Goal: Book appointment/travel/reservation

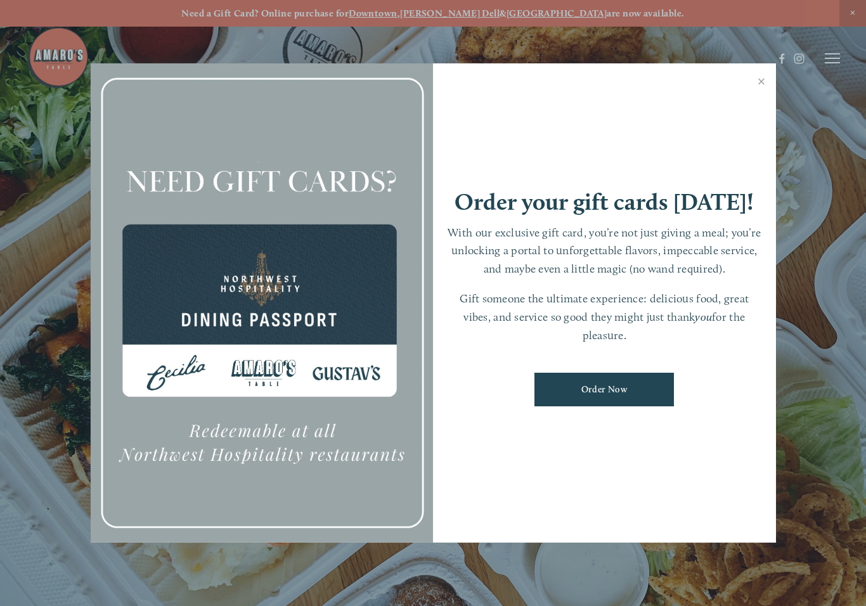
click at [762, 84] on link "Close" at bounding box center [762, 83] width 25 height 36
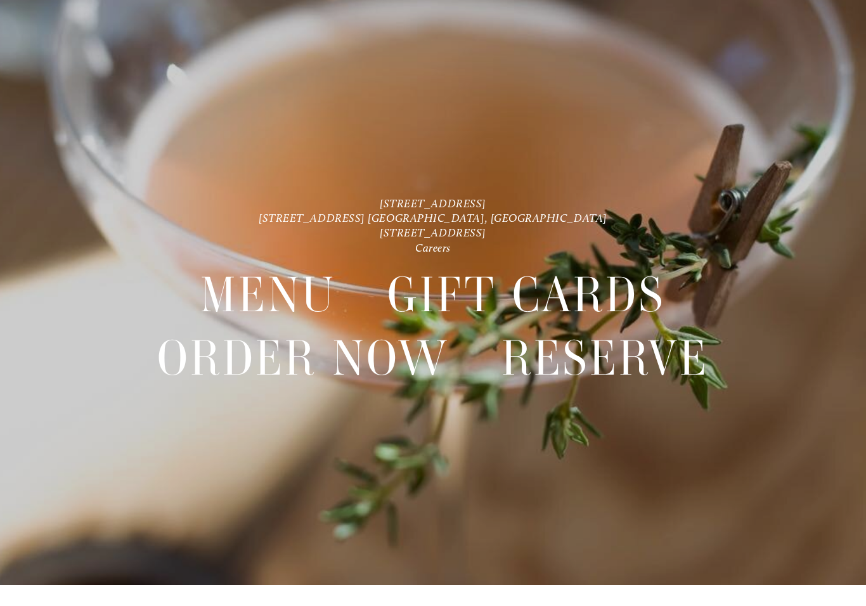
scroll to position [27, 0]
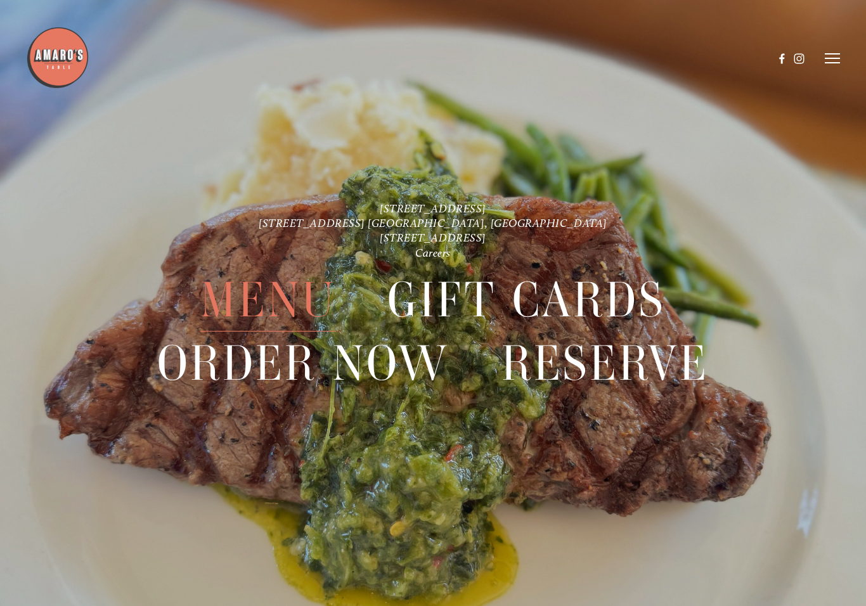
click at [296, 308] on span "Menu" at bounding box center [267, 300] width 135 height 63
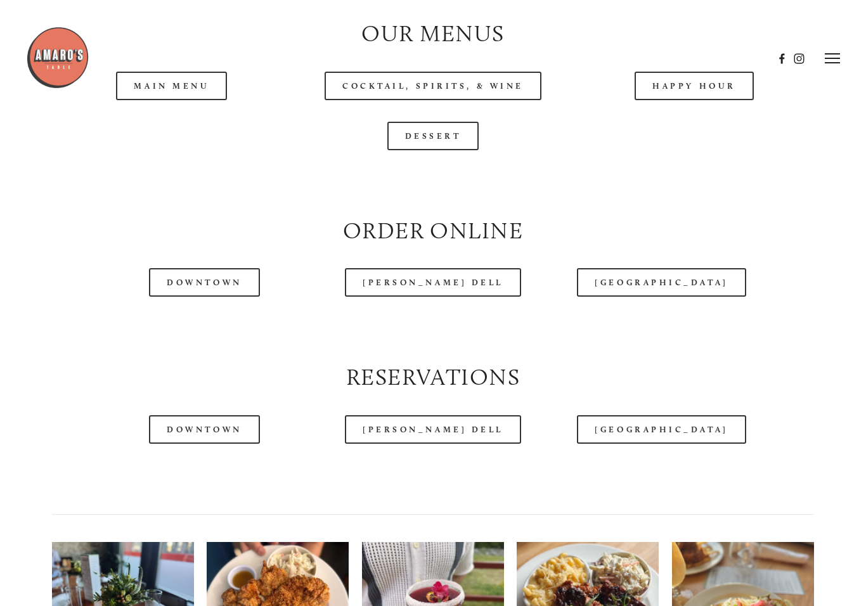
scroll to position [1267, 0]
click at [176, 78] on div at bounding box center [400, 58] width 748 height 65
click at [194, 74] on div at bounding box center [400, 58] width 748 height 65
click at [185, 75] on div at bounding box center [400, 58] width 748 height 65
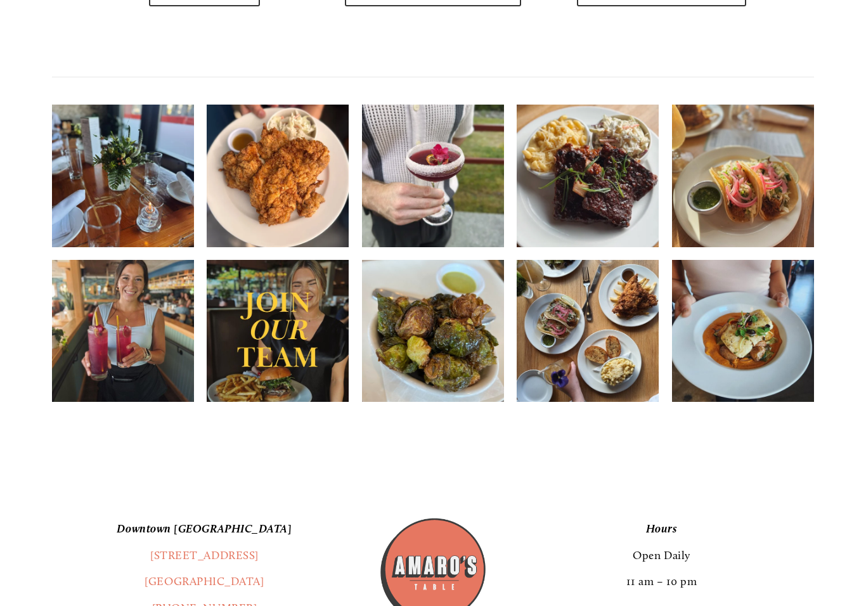
scroll to position [1708, 0]
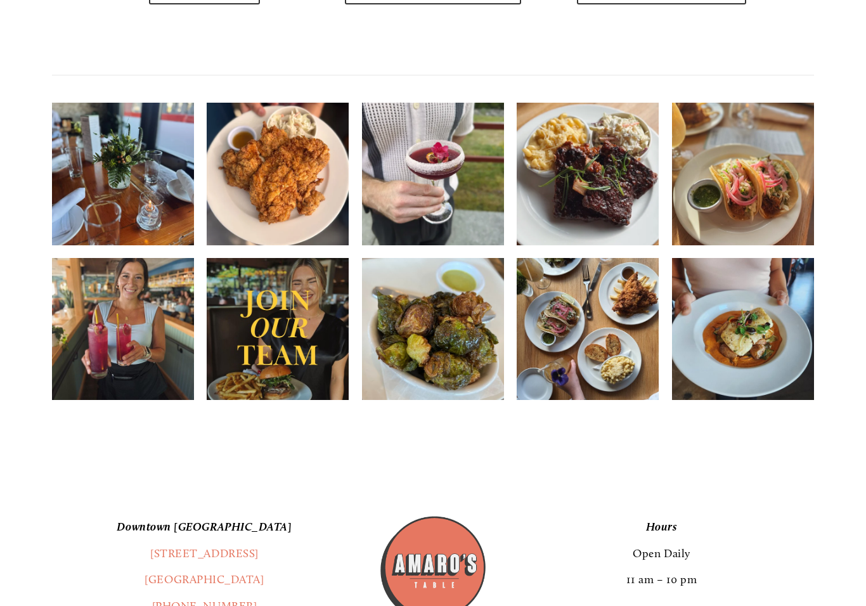
click at [311, 348] on img at bounding box center [278, 329] width 142 height 178
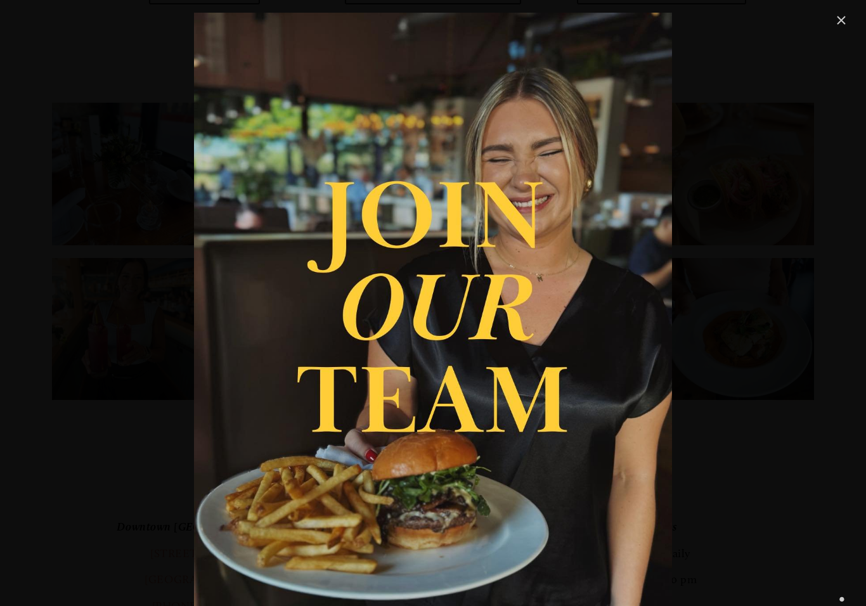
click at [837, 26] on link "Close" at bounding box center [841, 20] width 15 height 15
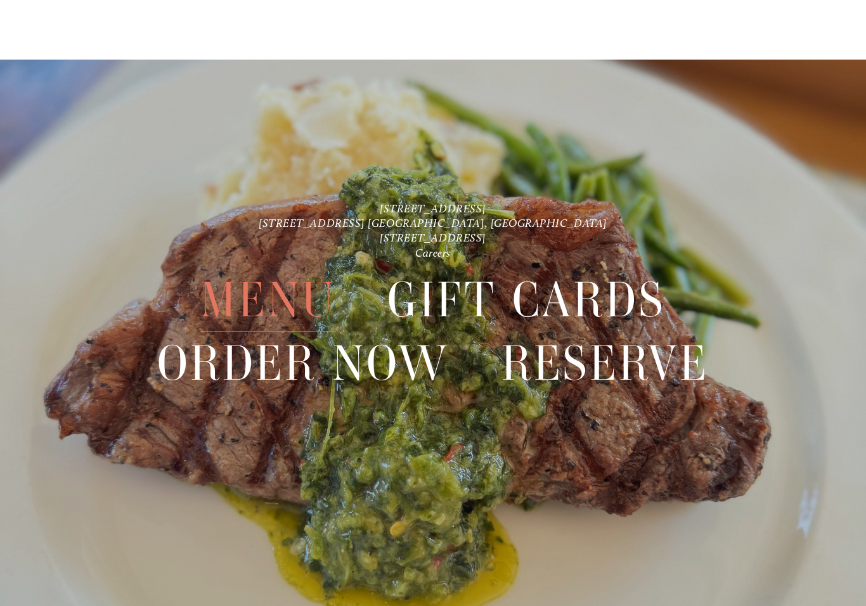
scroll to position [2703, 0]
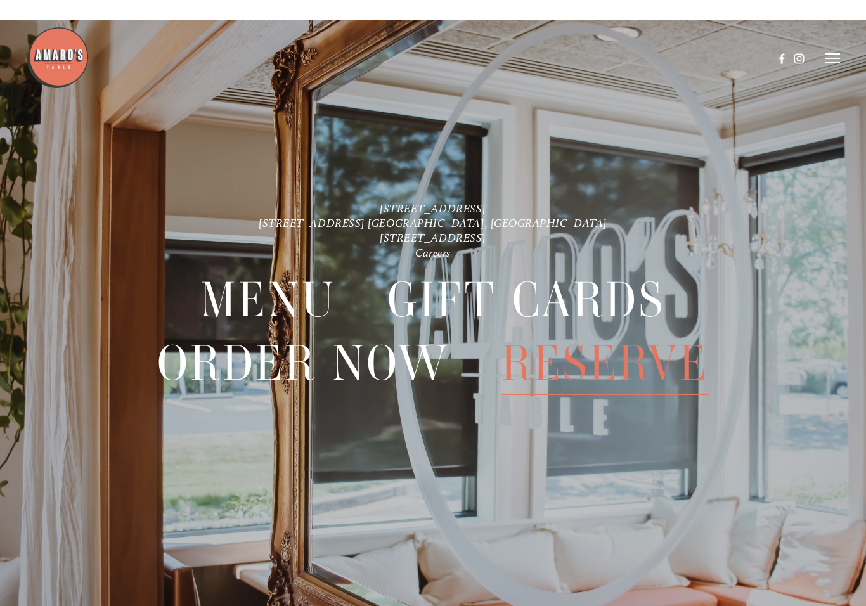
click at [624, 366] on span "Reserve" at bounding box center [605, 363] width 207 height 63
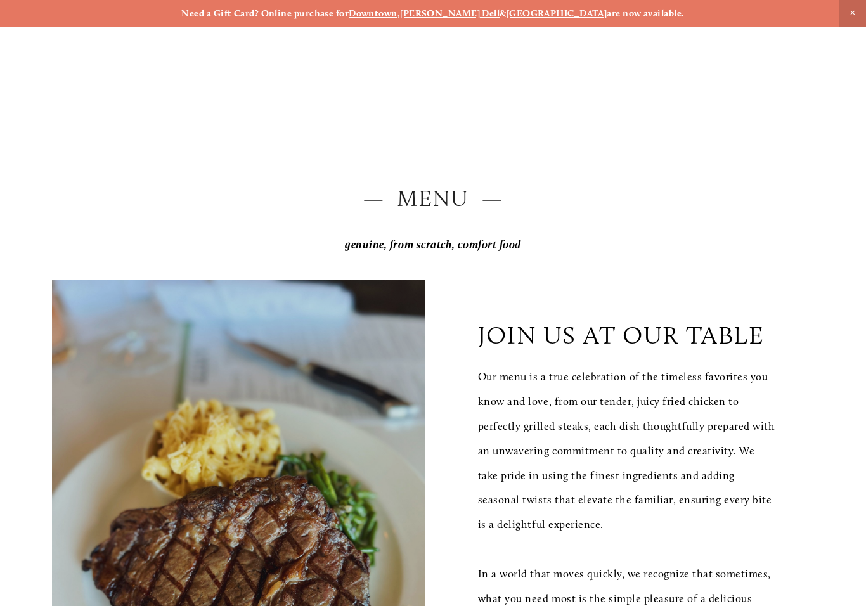
scroll to position [2703, 0]
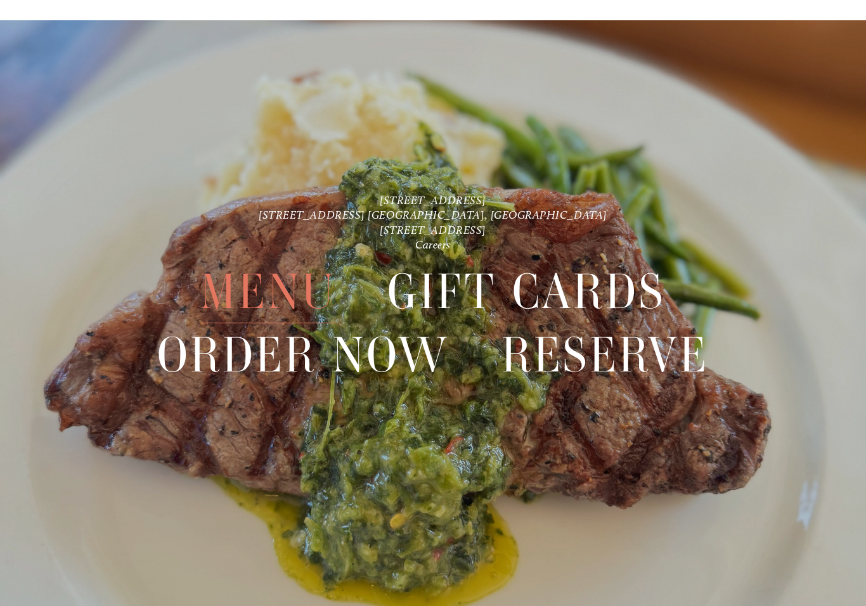
click at [292, 292] on span "Menu" at bounding box center [267, 292] width 135 height 63
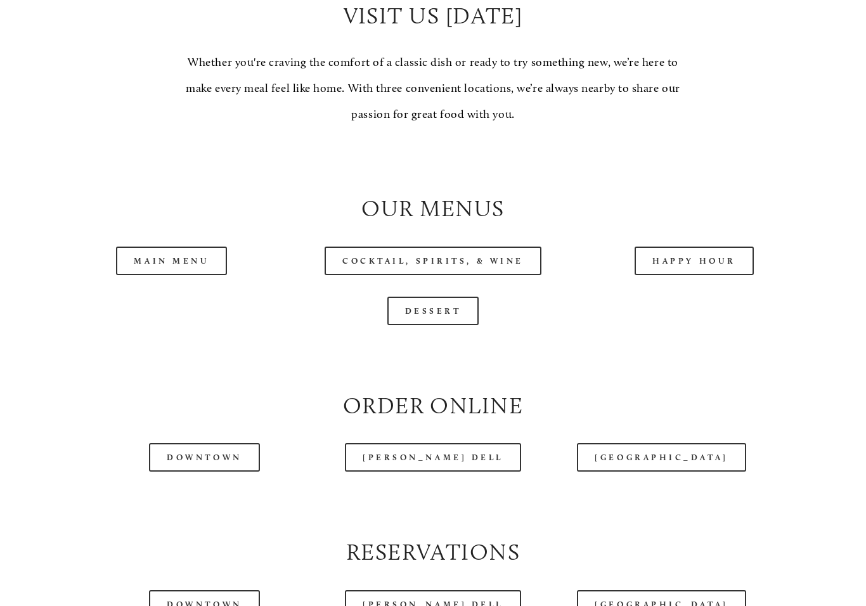
scroll to position [1094, 0]
click at [188, 247] on link "Main Menu" at bounding box center [171, 261] width 111 height 29
